Goal: Information Seeking & Learning: Learn about a topic

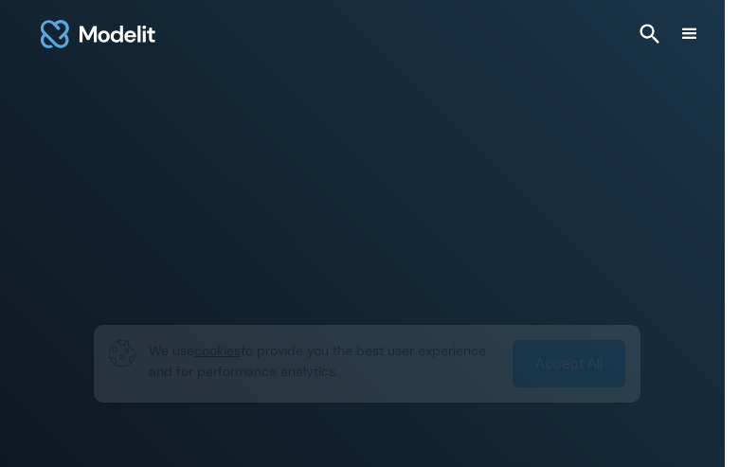
type input "*********"
type input "**********"
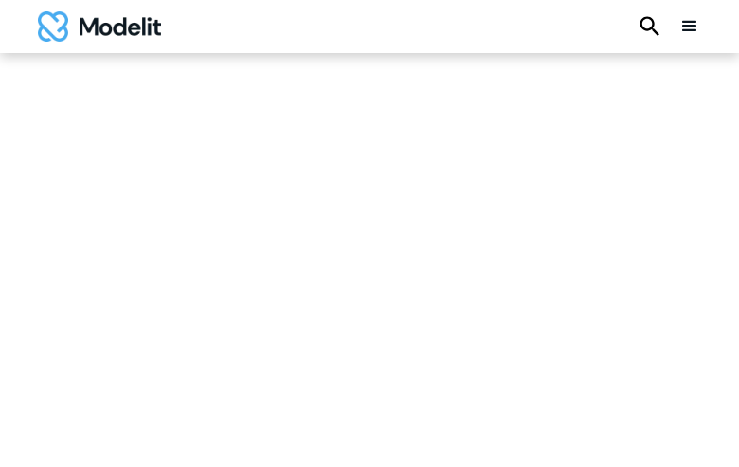
type input "*********"
type input "**********"
